Goal: Information Seeking & Learning: Find specific fact

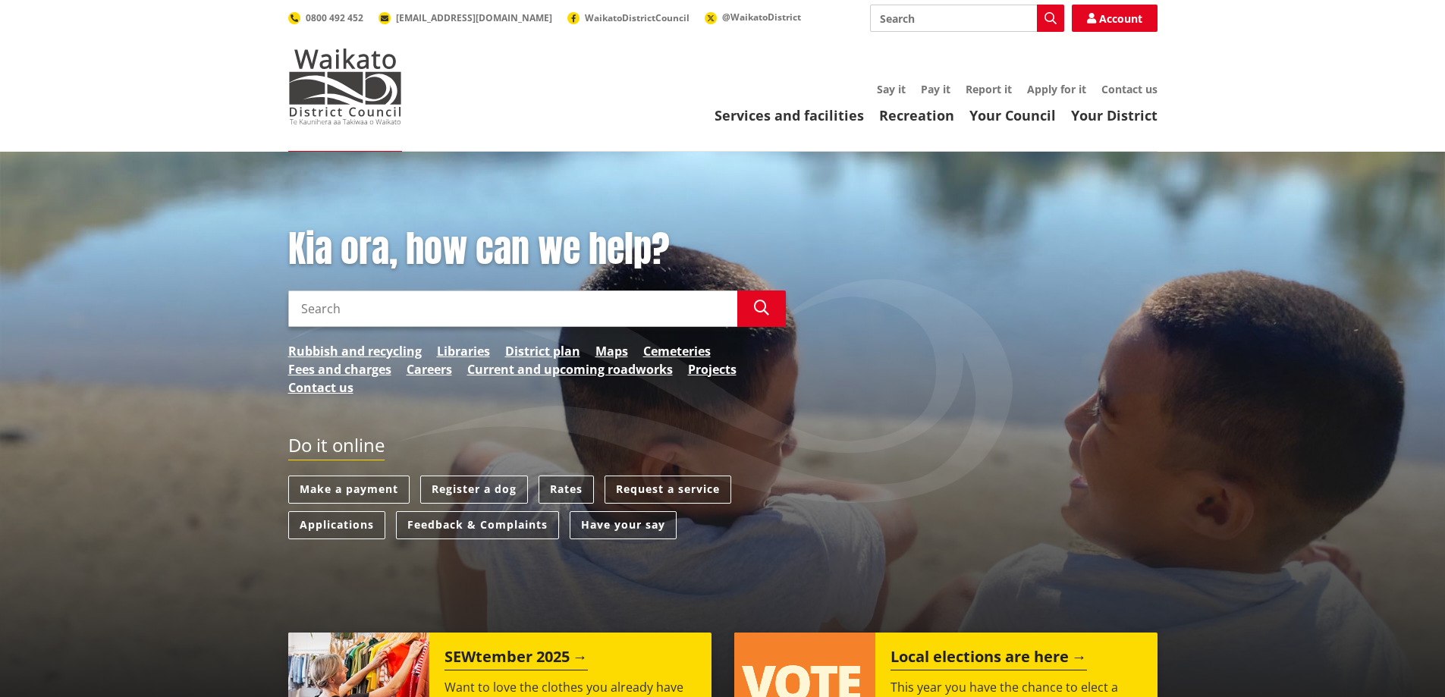
click at [574, 482] on link "Rates" at bounding box center [565, 490] width 55 height 28
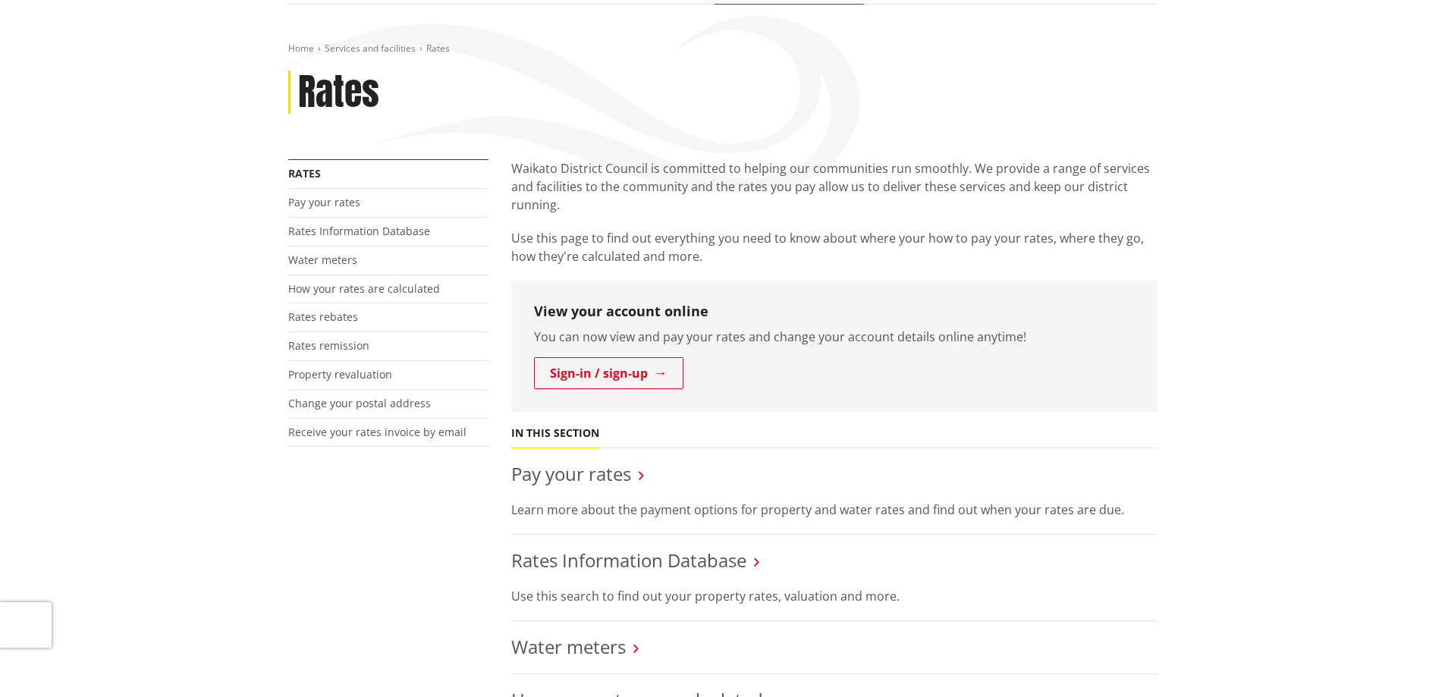
scroll to position [228, 0]
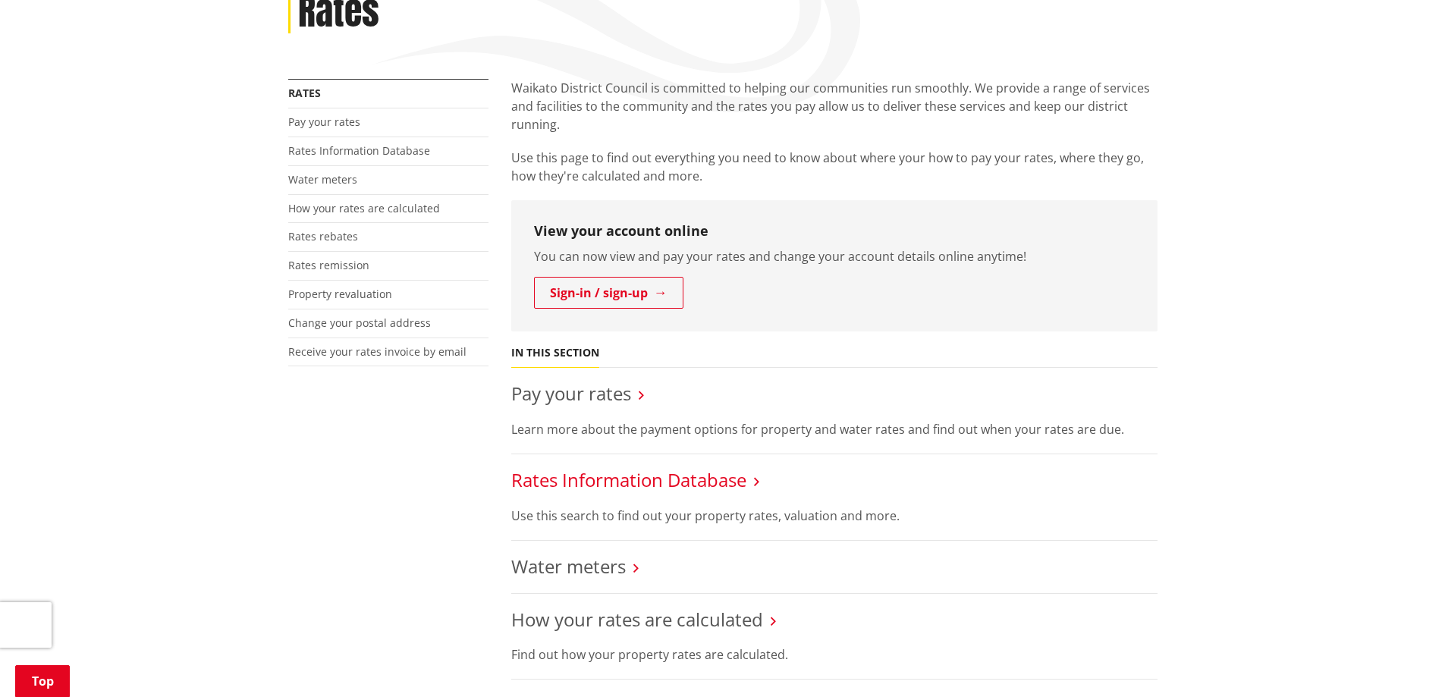
click at [633, 479] on link "Rates Information Database" at bounding box center [628, 479] width 235 height 25
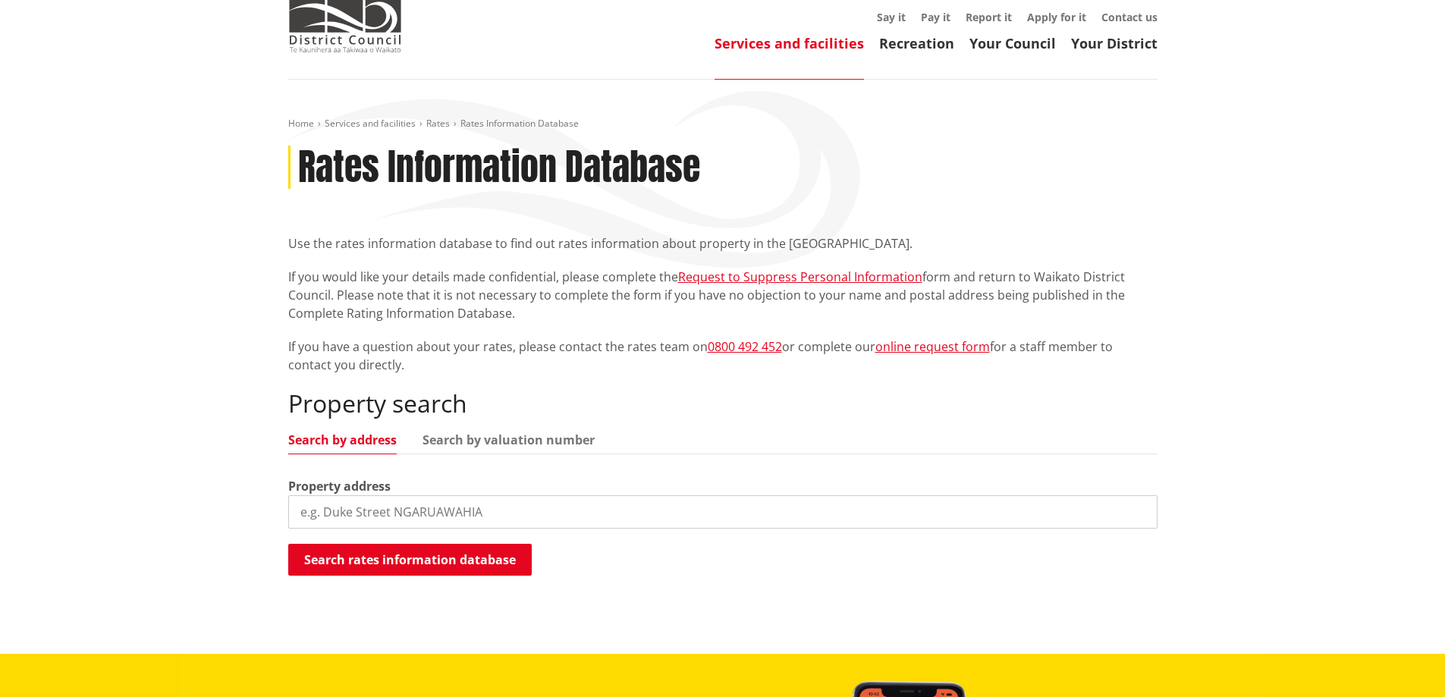
scroll to position [152, 0]
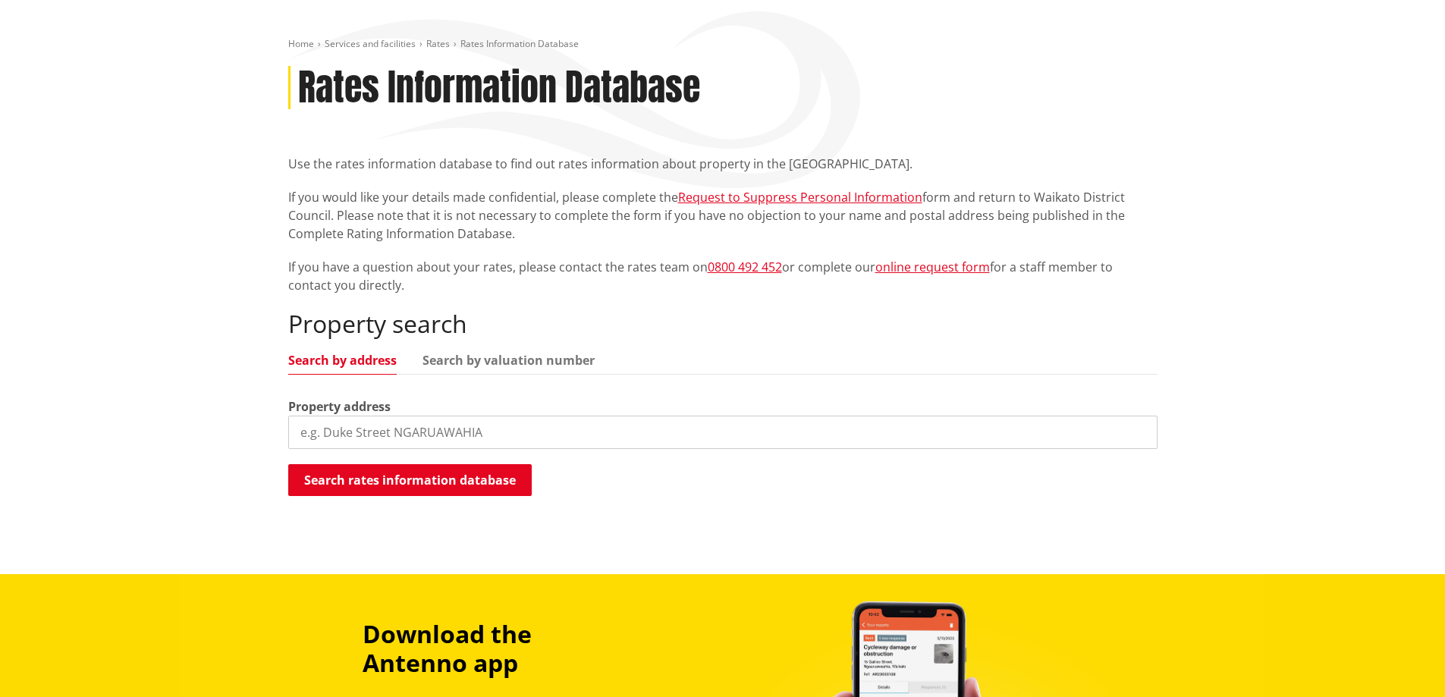
click at [545, 429] on input "search" at bounding box center [722, 432] width 869 height 33
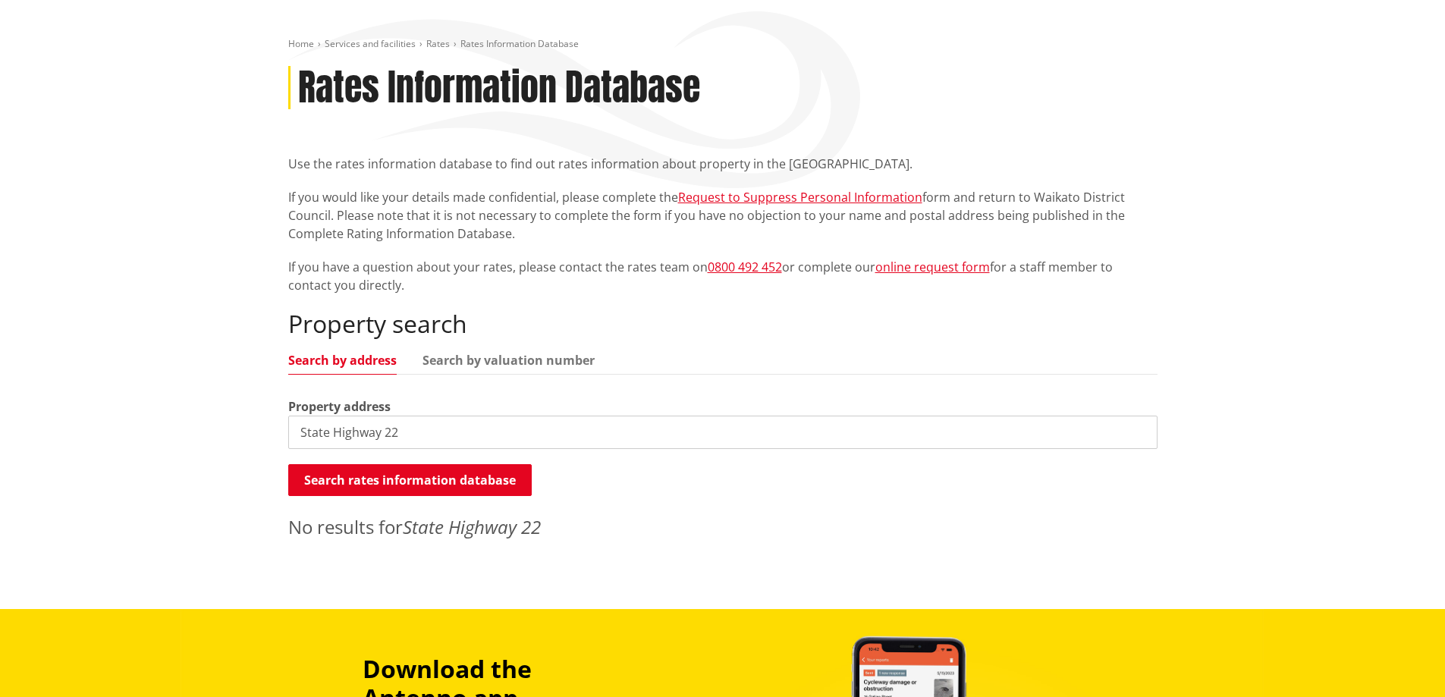
drag, startPoint x: 432, startPoint y: 435, endPoint x: 0, endPoint y: 361, distance: 438.5
click at [0, 361] on div "Home Services and facilities Rates Rates Information Database Rates Information…" at bounding box center [722, 304] width 1445 height 609
type input "4221 State Hitghway 22"
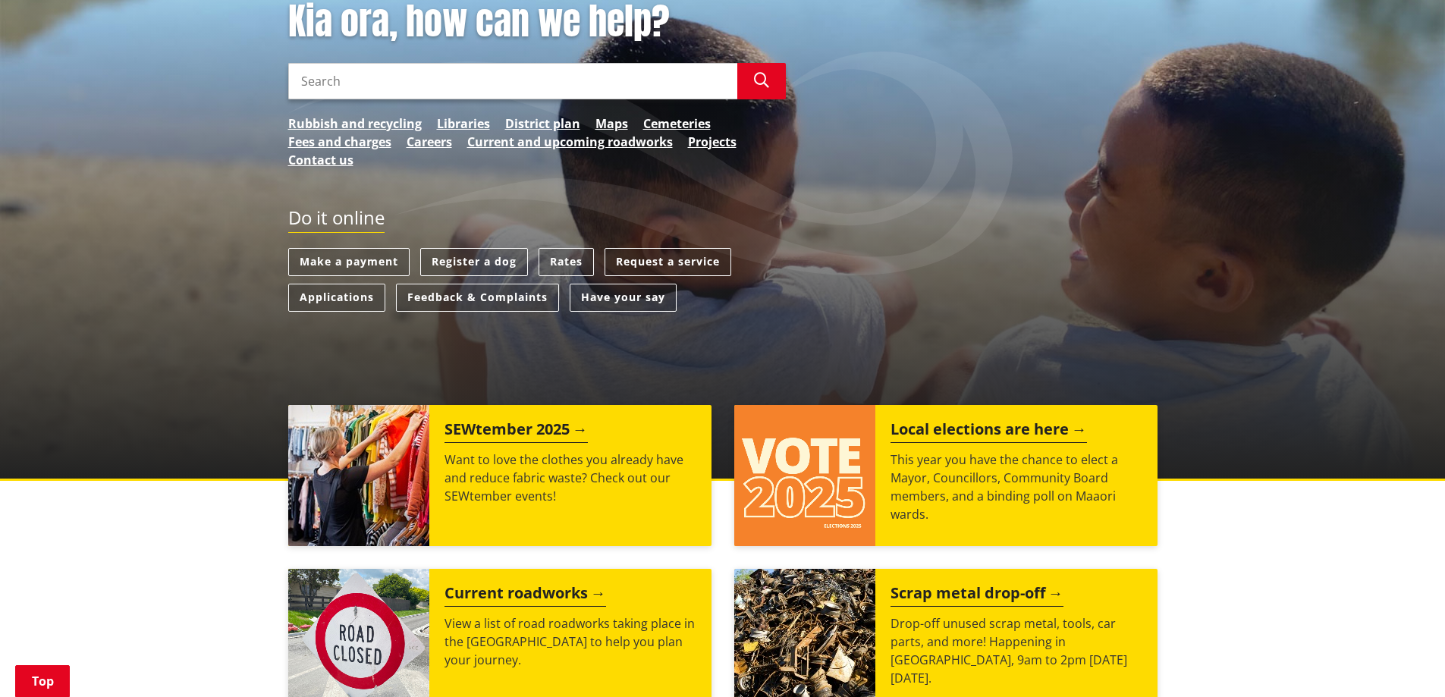
scroll to position [76, 0]
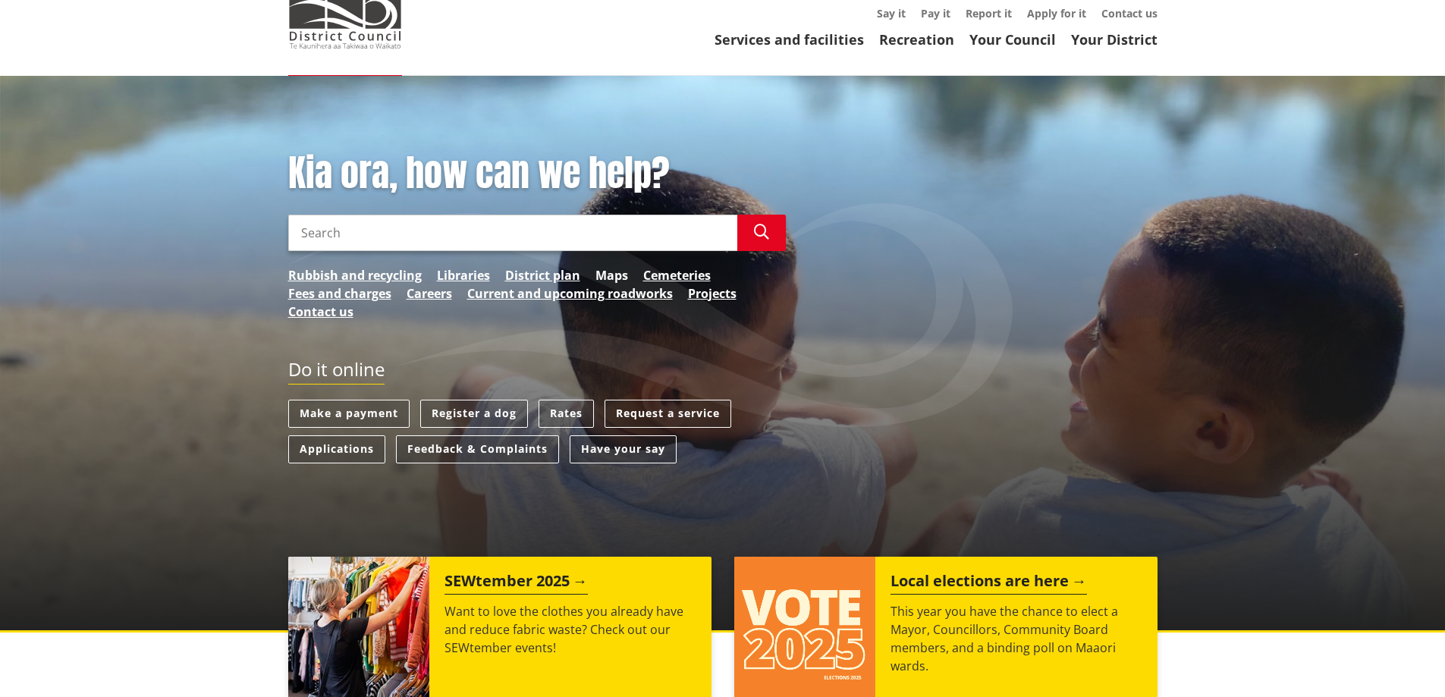
click at [612, 275] on link "Maps" at bounding box center [611, 275] width 33 height 18
